Goal: Information Seeking & Learning: Learn about a topic

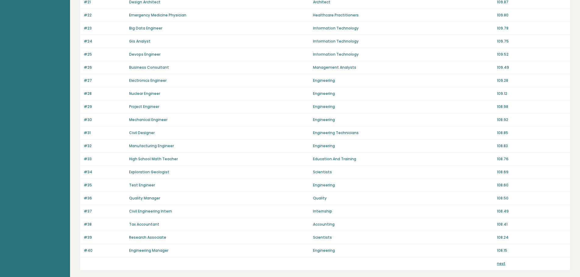
scroll to position [367, 0]
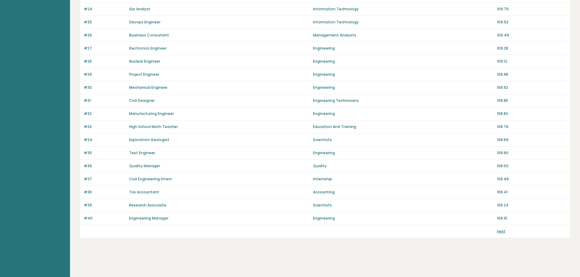
click at [503, 232] on link "next" at bounding box center [501, 231] width 9 height 5
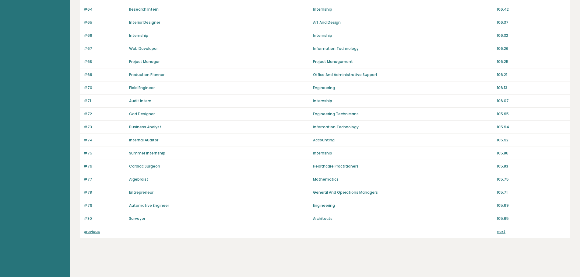
scroll to position [367, 0]
click at [500, 232] on link "next" at bounding box center [501, 231] width 9 height 5
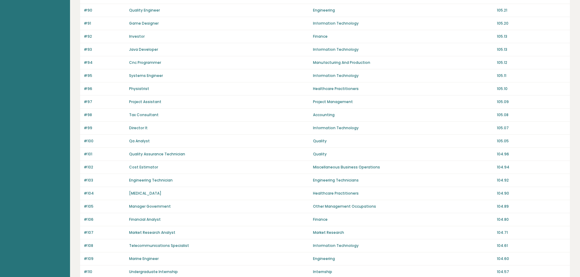
scroll to position [367, 0]
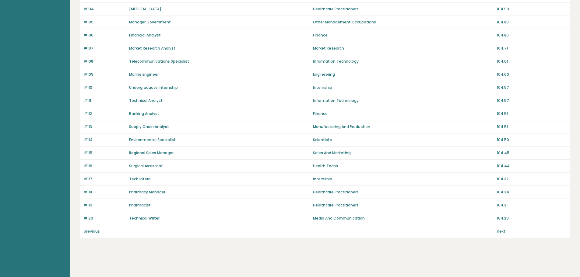
click at [499, 232] on link "next" at bounding box center [501, 231] width 9 height 5
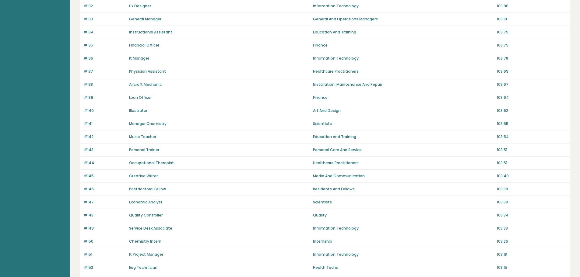
scroll to position [367, 0]
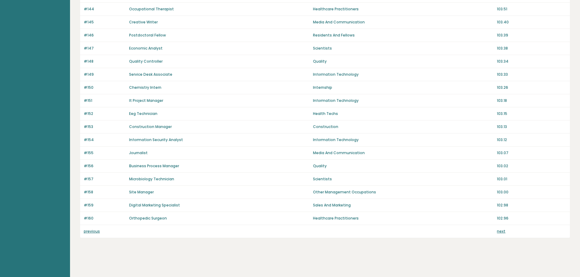
click at [501, 231] on link "next" at bounding box center [501, 231] width 9 height 5
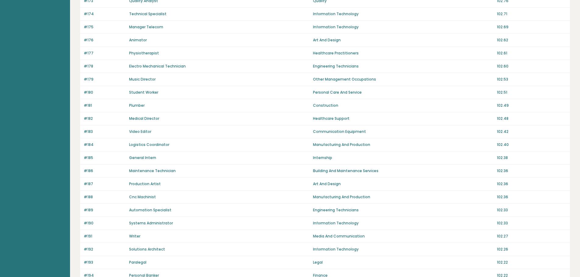
scroll to position [367, 0]
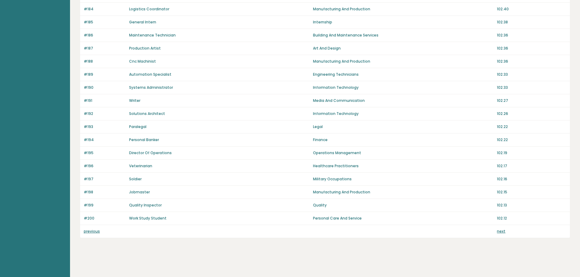
click at [502, 232] on link "next" at bounding box center [501, 231] width 9 height 5
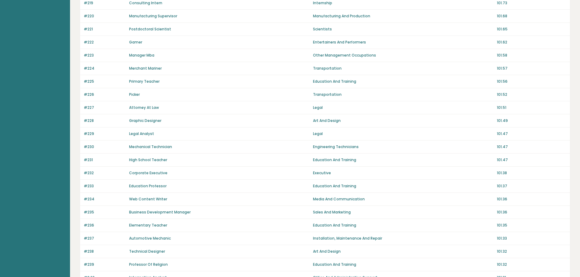
scroll to position [367, 0]
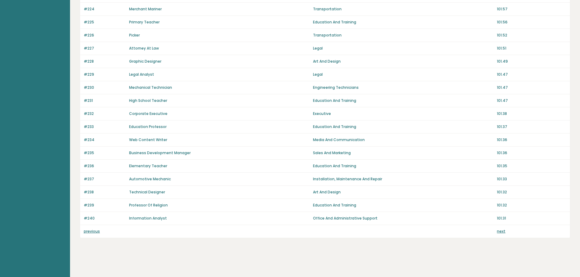
click at [502, 232] on link "next" at bounding box center [501, 231] width 9 height 5
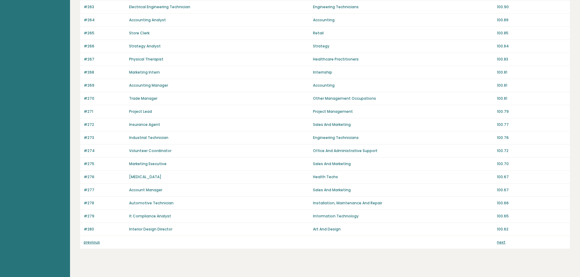
scroll to position [367, 0]
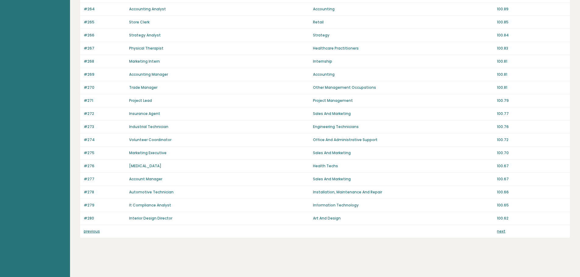
click at [501, 232] on link "next" at bounding box center [501, 231] width 9 height 5
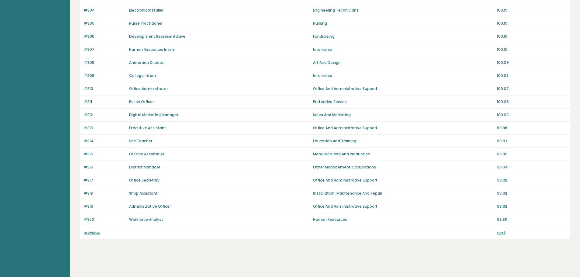
scroll to position [367, 0]
click at [501, 232] on link "next" at bounding box center [501, 231] width 9 height 5
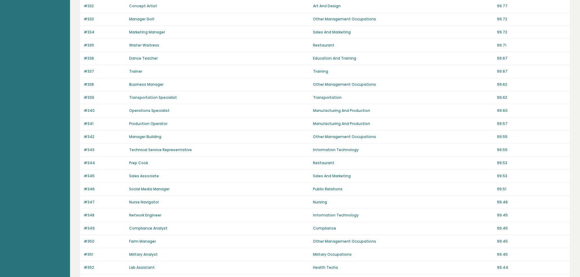
scroll to position [365, 0]
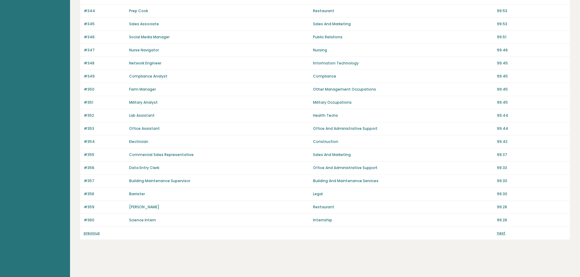
click at [500, 234] on link "next" at bounding box center [501, 233] width 9 height 5
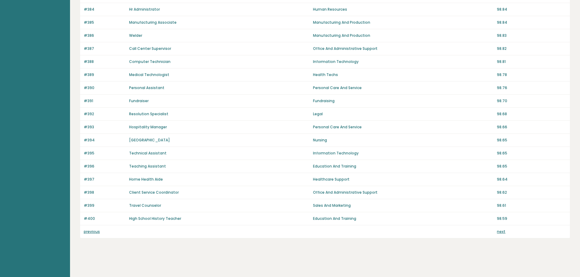
scroll to position [367, 0]
click at [503, 232] on link "next" at bounding box center [501, 231] width 9 height 5
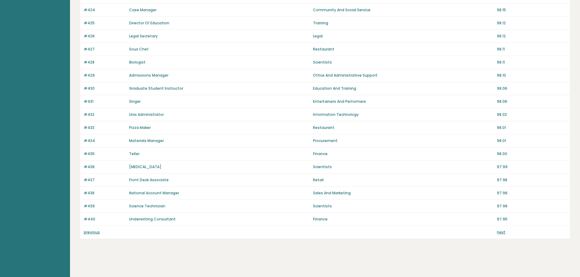
scroll to position [367, 0]
click at [503, 232] on link "next" at bounding box center [501, 231] width 9 height 5
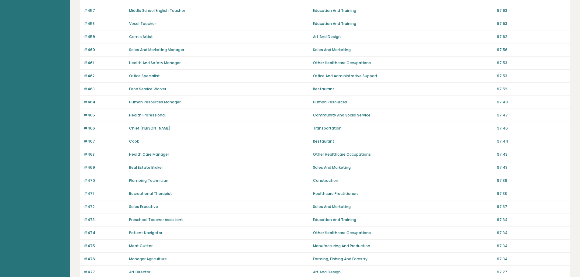
scroll to position [367, 0]
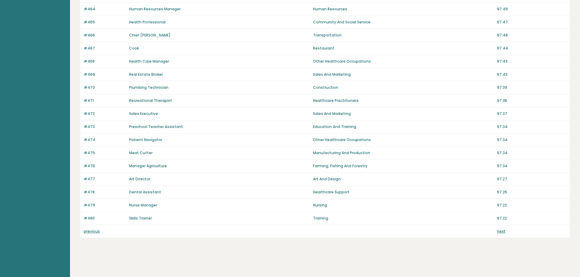
click at [503, 232] on link "next" at bounding box center [501, 231] width 9 height 5
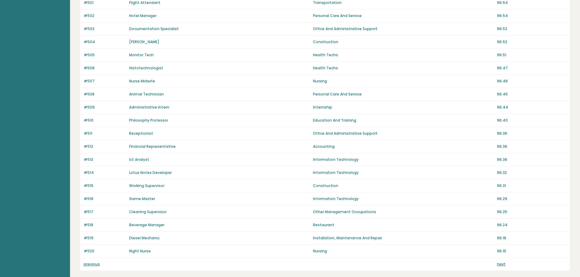
scroll to position [367, 0]
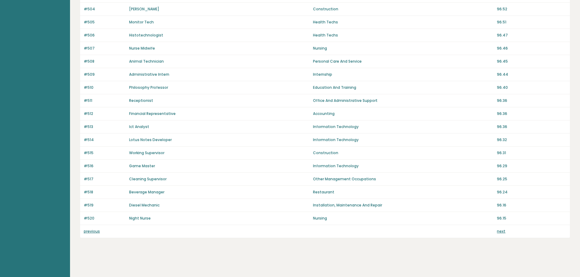
click at [503, 232] on link "next" at bounding box center [501, 231] width 9 height 5
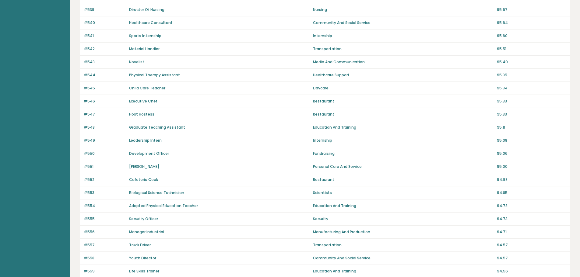
scroll to position [367, 0]
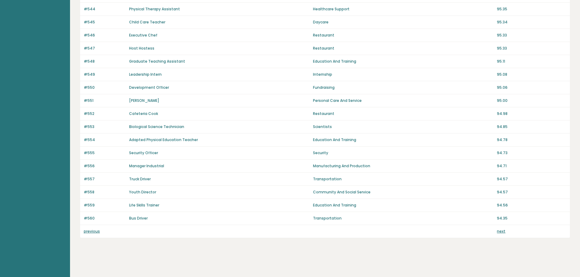
click at [503, 232] on link "next" at bounding box center [501, 231] width 9 height 5
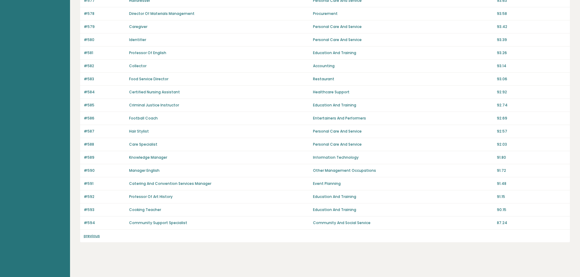
scroll to position [288, 0]
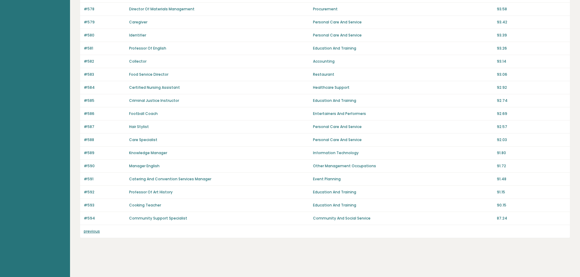
drag, startPoint x: 355, startPoint y: 12, endPoint x: 410, endPoint y: 258, distance: 252.6
click at [410, 258] on div "Average IQ scores per jobtitle It is important to remember that intelligence is…" at bounding box center [325, 3] width 490 height 547
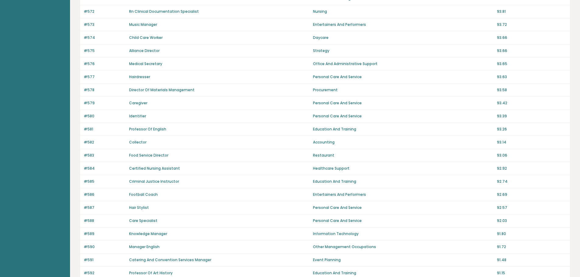
scroll to position [75, 0]
